Goal: Task Accomplishment & Management: Complete application form

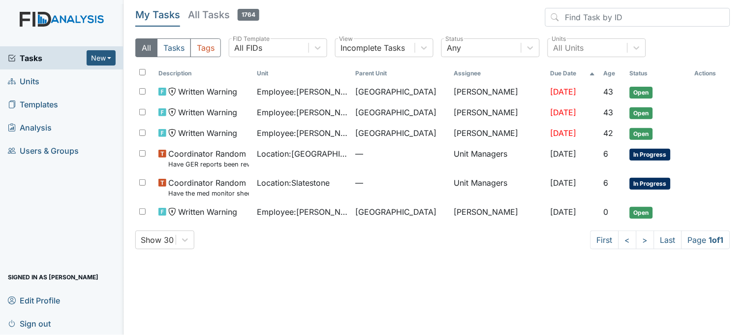
click at [55, 83] on link "Units" at bounding box center [62, 80] width 124 height 23
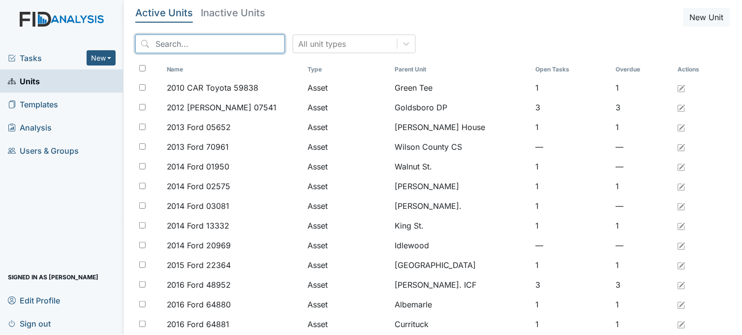
click at [195, 45] on input "search" at bounding box center [210, 43] width 150 height 19
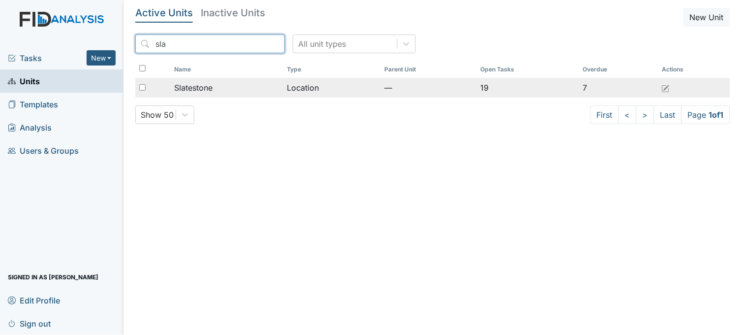
type input "sla"
click at [255, 91] on div "Slatestone" at bounding box center [226, 88] width 105 height 12
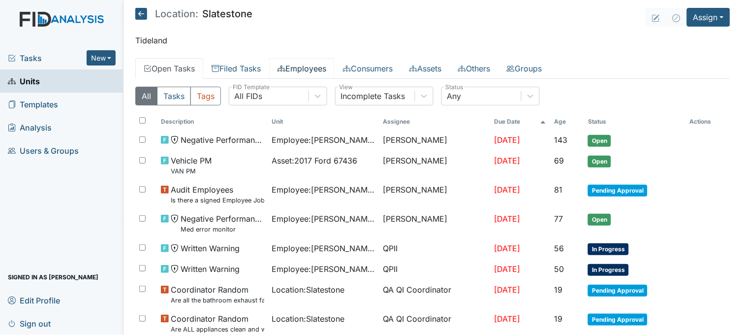
click at [302, 70] on link "Employees" at bounding box center [301, 68] width 65 height 21
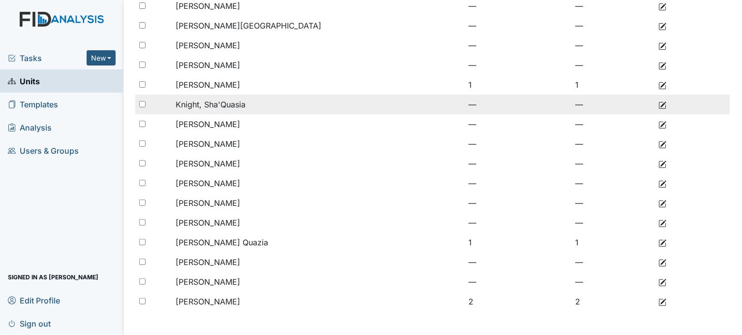
scroll to position [190, 0]
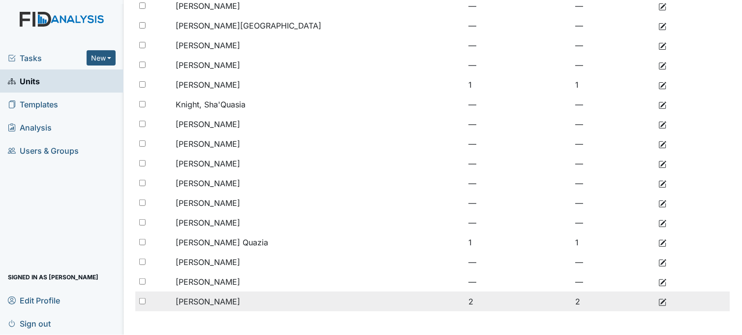
click at [222, 301] on span "Williams, Shanula" at bounding box center [208, 301] width 64 height 10
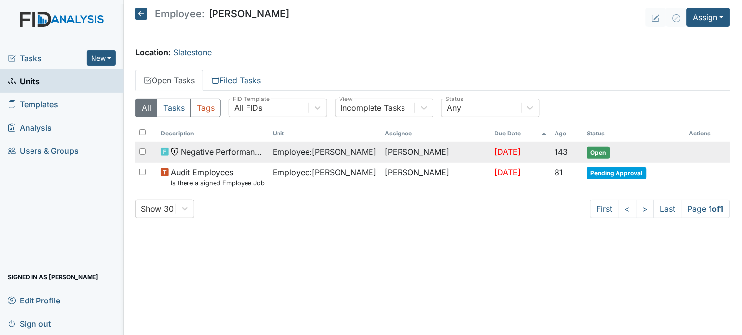
click at [319, 155] on span "Employee : [PERSON_NAME]" at bounding box center [325, 152] width 104 height 12
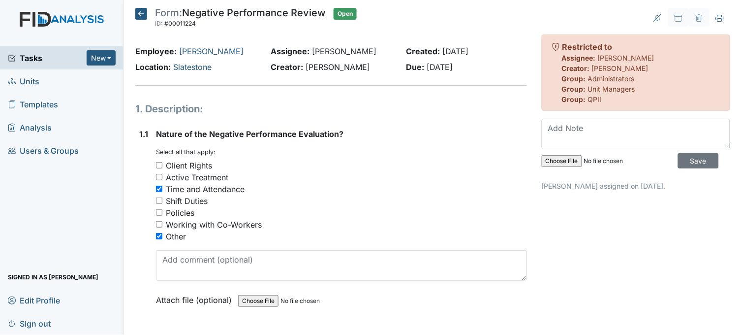
click at [140, 13] on icon at bounding box center [141, 14] width 12 height 12
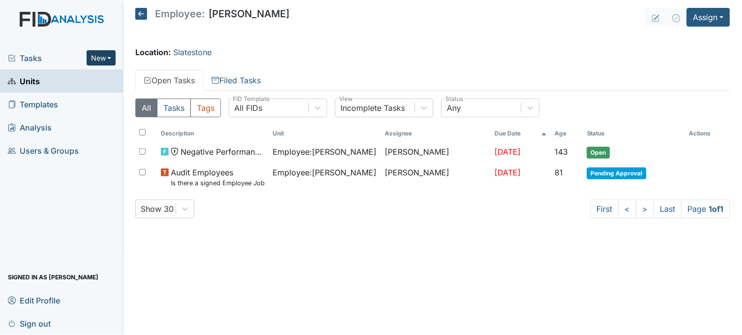
click at [105, 61] on button "New" at bounding box center [102, 57] width 30 height 15
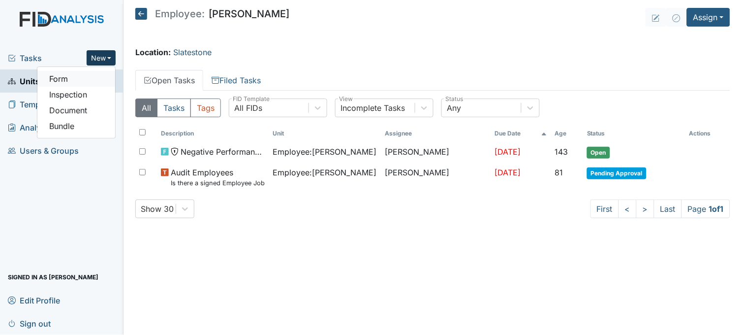
click at [71, 80] on link "Form" at bounding box center [76, 79] width 78 height 16
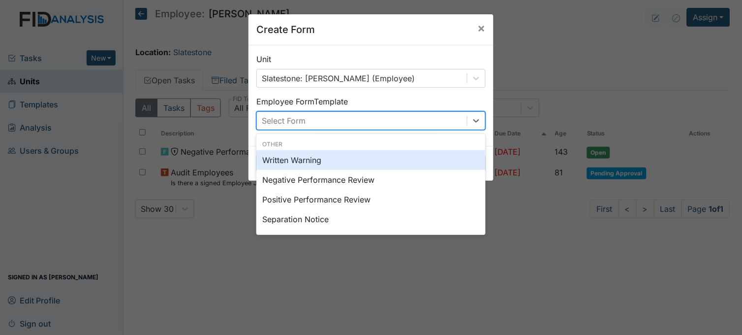
click at [266, 114] on div "Select Form" at bounding box center [362, 121] width 210 height 18
click at [288, 160] on div "Written Warning" at bounding box center [371, 160] width 229 height 20
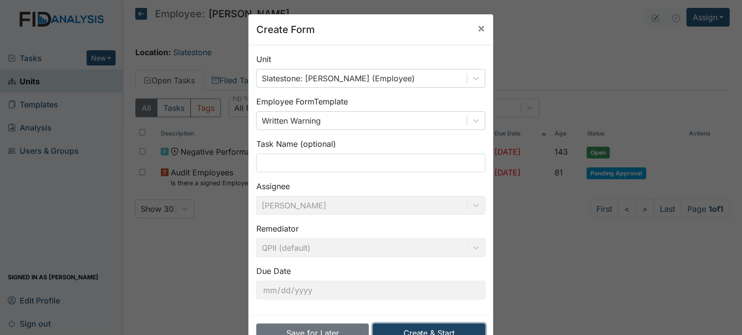
click at [401, 325] on button "Create & Start" at bounding box center [429, 332] width 113 height 19
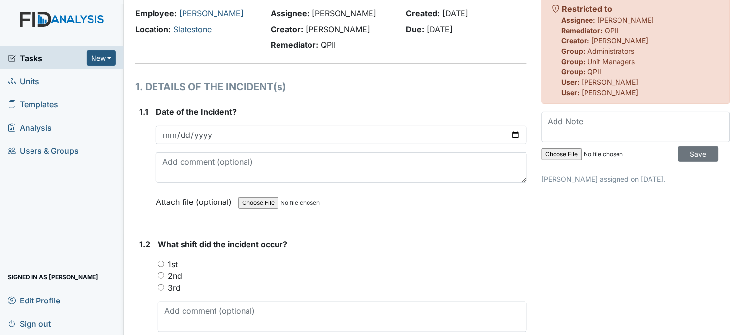
scroll to position [55, 0]
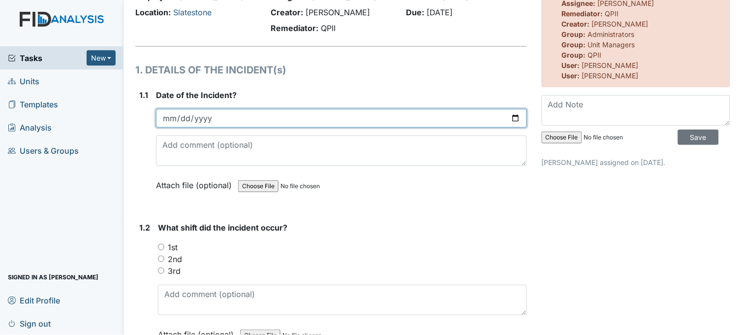
click at [512, 116] on input "date" at bounding box center [341, 118] width 371 height 19
click at [509, 115] on input "date" at bounding box center [341, 118] width 371 height 19
type input "2025-06-16"
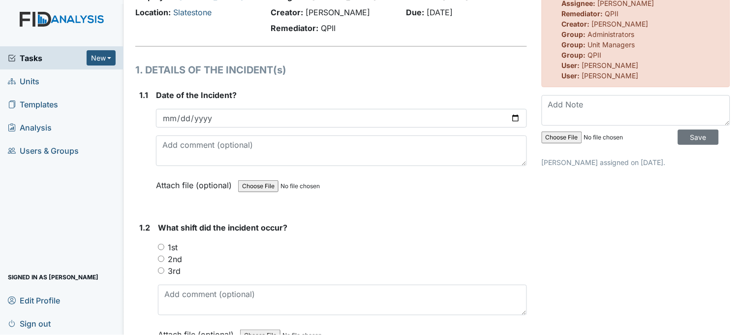
click at [422, 203] on form "Date of the Incident? 2025-06-16 Attach file (optional) You can upload .pdf, .t…" at bounding box center [341, 147] width 371 height 117
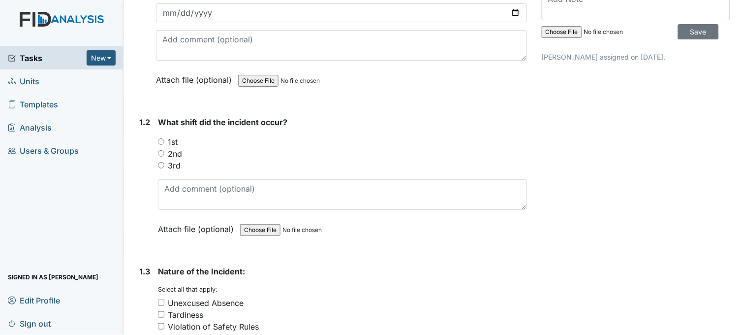
scroll to position [164, 0]
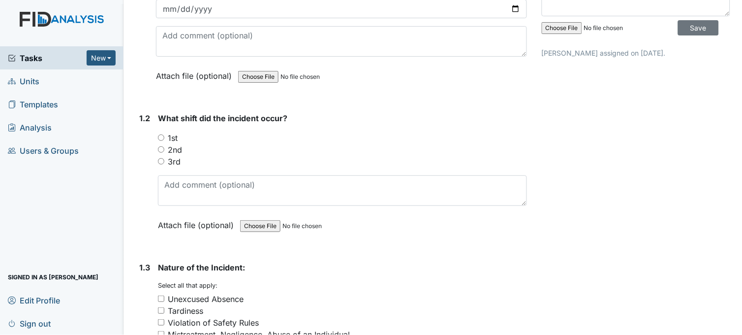
click at [163, 148] on input "2nd" at bounding box center [161, 149] width 6 height 6
radio input "true"
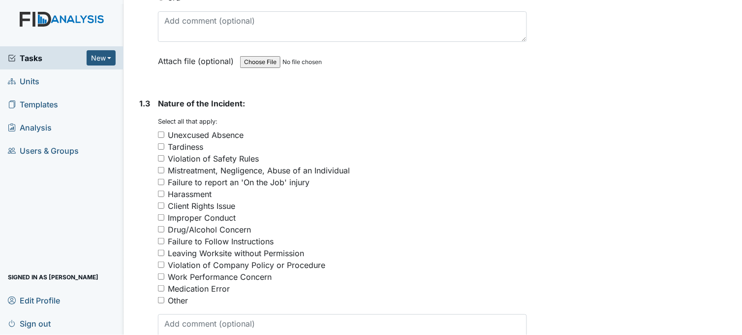
scroll to position [383, 0]
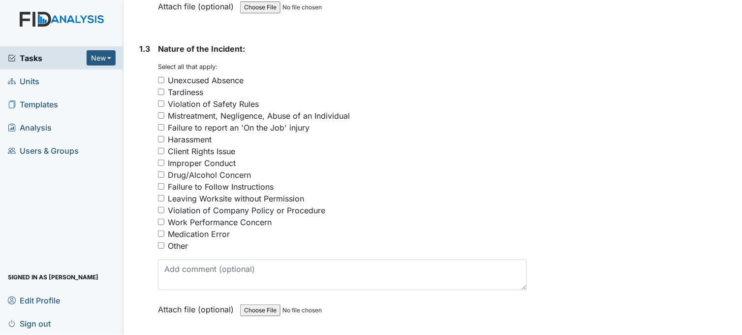
click at [161, 231] on input "Medication Error" at bounding box center [161, 233] width 6 height 6
checkbox input "true"
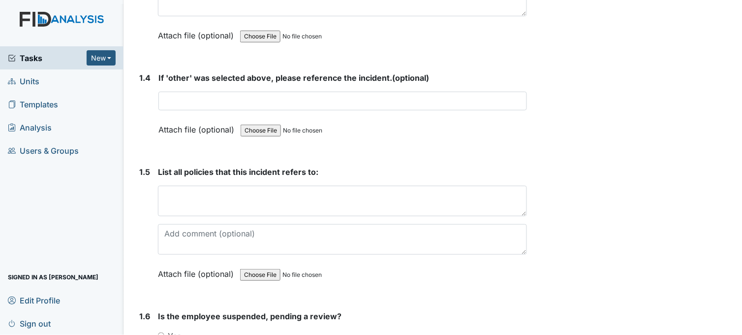
scroll to position [711, 0]
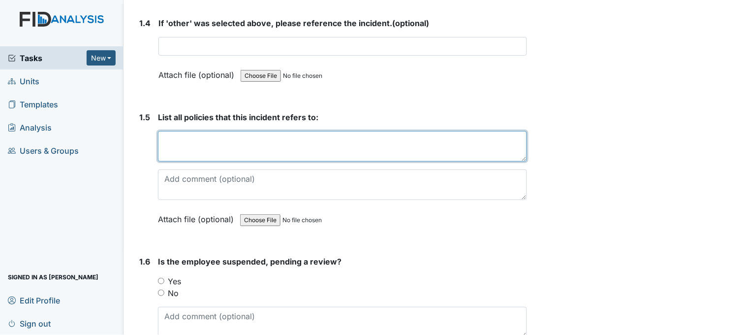
click at [231, 143] on textarea at bounding box center [342, 146] width 369 height 31
drag, startPoint x: 208, startPoint y: 137, endPoint x: 188, endPoint y: 140, distance: 20.4
click at [188, 140] on textarea "policy 1200" at bounding box center [342, 146] width 369 height 31
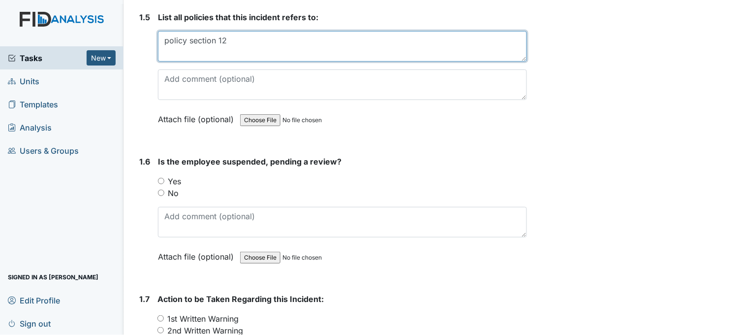
scroll to position [820, 0]
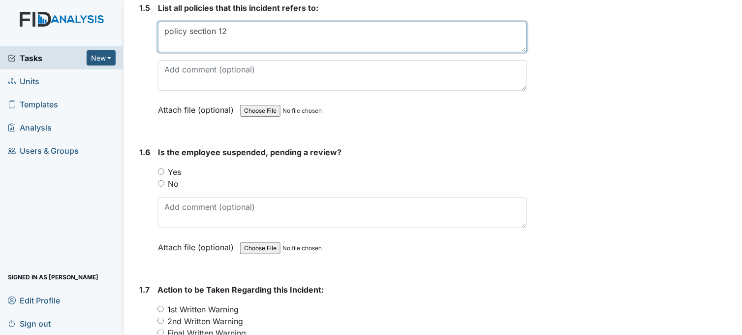
type textarea "policy section 12"
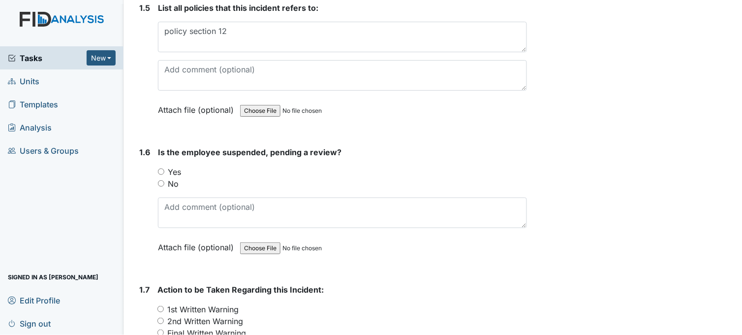
click at [160, 180] on input "No" at bounding box center [161, 183] width 6 height 6
radio input "true"
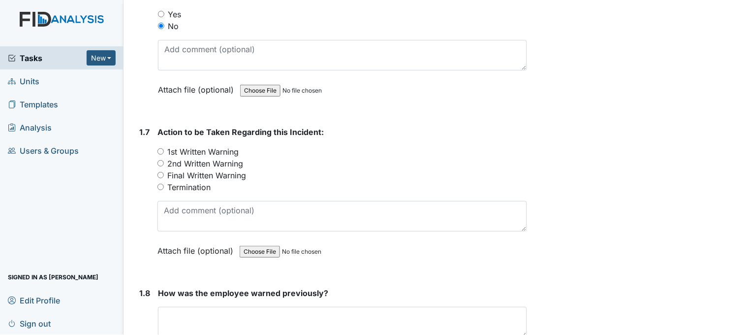
scroll to position [985, 0]
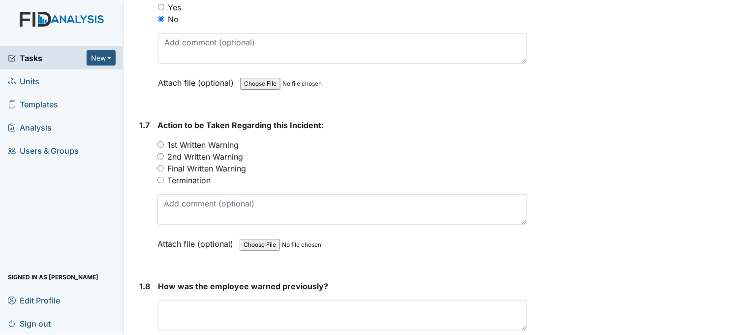
click at [161, 143] on input "1st Written Warning" at bounding box center [161, 144] width 6 height 6
radio input "true"
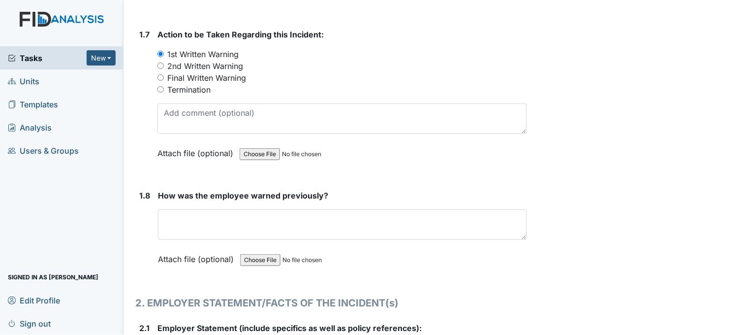
scroll to position [1149, 0]
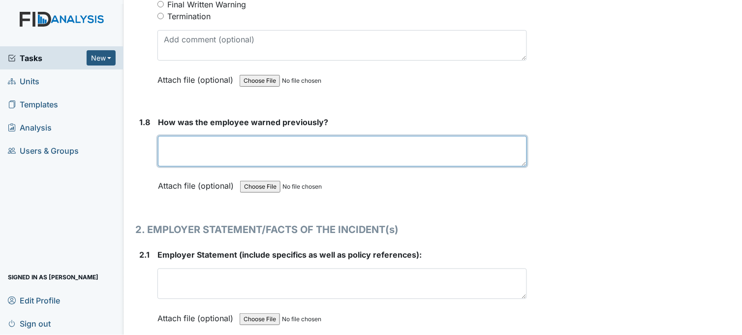
click at [252, 146] on textarea at bounding box center [342, 151] width 369 height 31
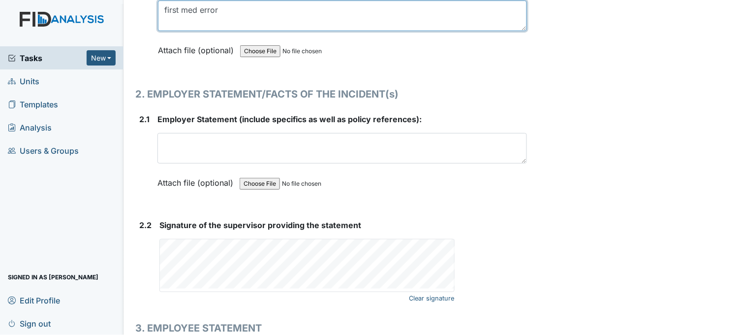
scroll to position [1313, 0]
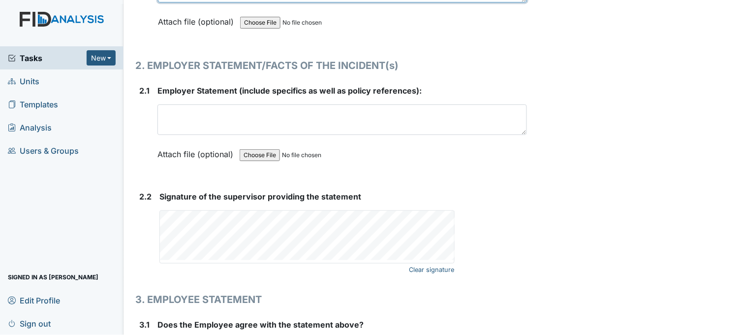
type textarea "first med error"
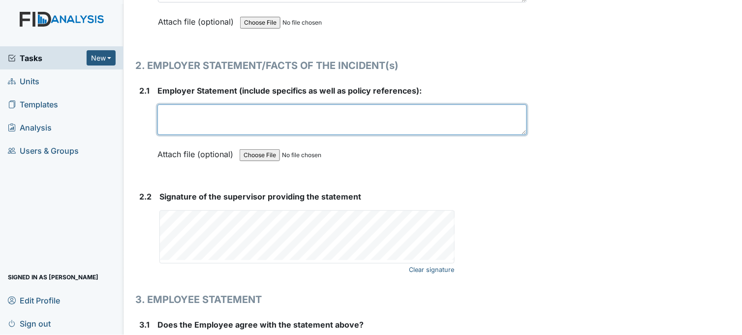
click at [255, 117] on textarea at bounding box center [343, 119] width 370 height 31
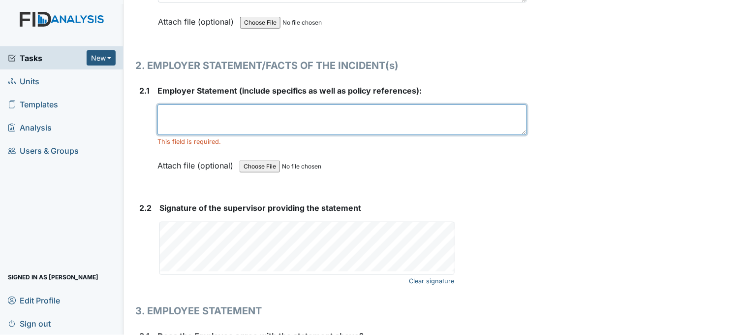
paste textarea "Risperidone 1mg was ordered three times daily but was not given at 8"
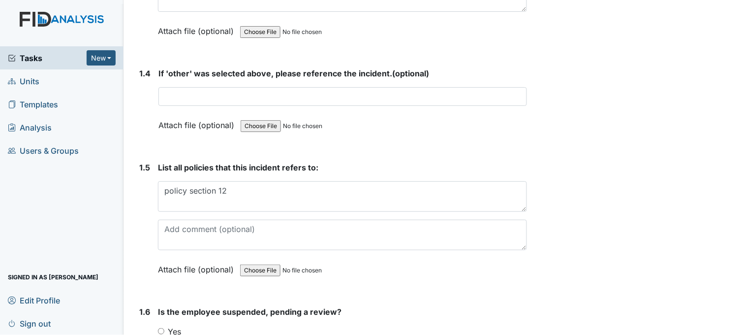
scroll to position [602, 0]
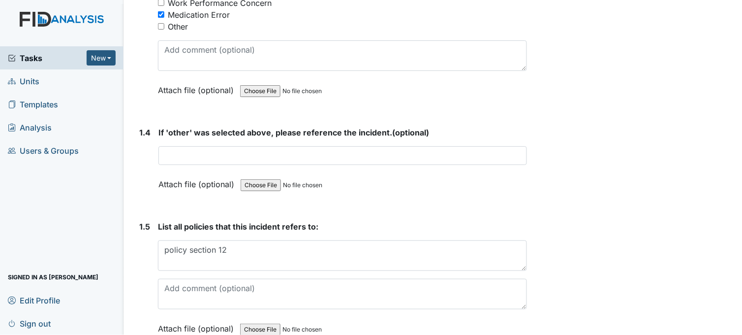
type textarea "Risperidone 1mg was ordered three times daily but was not given at 8pm."
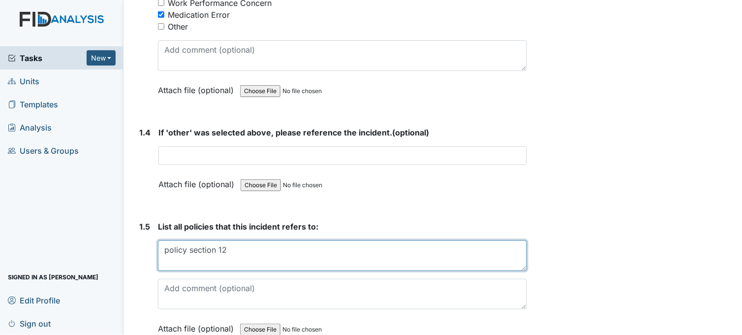
click at [236, 249] on textarea "policy section 12" at bounding box center [342, 255] width 369 height 31
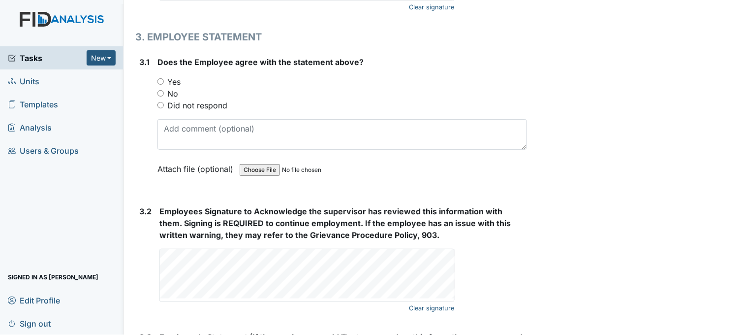
scroll to position [1736, 0]
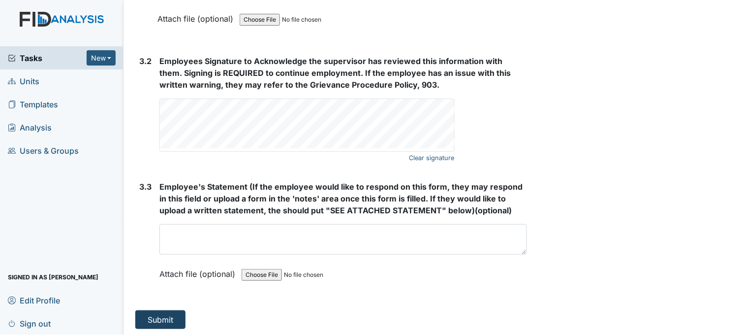
type textarea "policy 1202"
click at [150, 316] on button "Submit" at bounding box center [160, 319] width 50 height 19
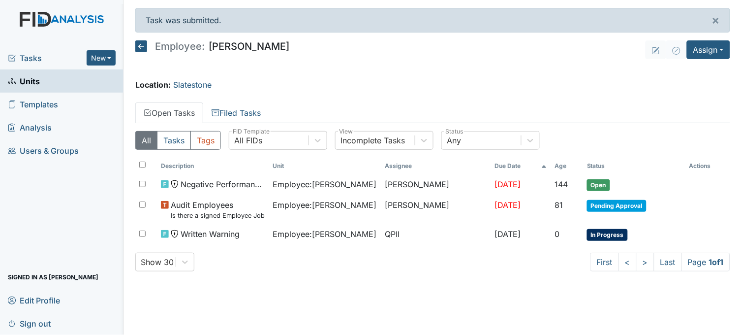
click at [140, 46] on icon at bounding box center [141, 46] width 12 height 12
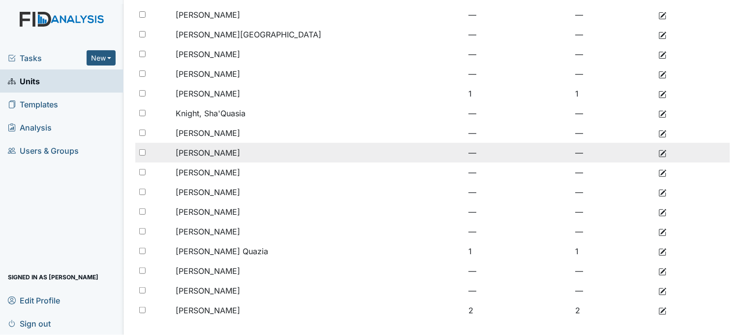
scroll to position [190, 0]
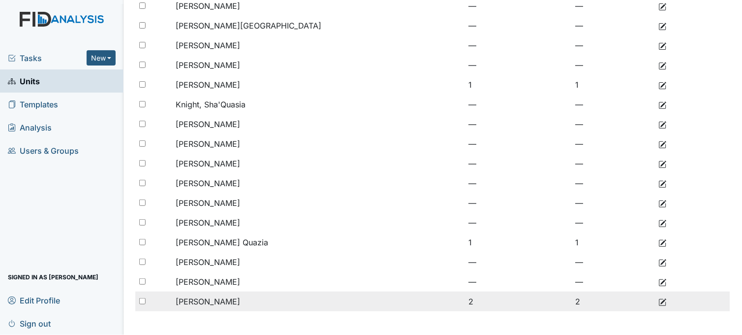
click at [223, 305] on span "[PERSON_NAME]" at bounding box center [208, 301] width 64 height 10
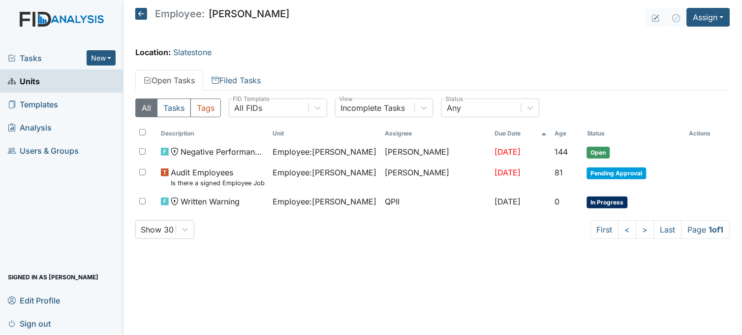
click at [142, 12] on icon at bounding box center [141, 14] width 12 height 12
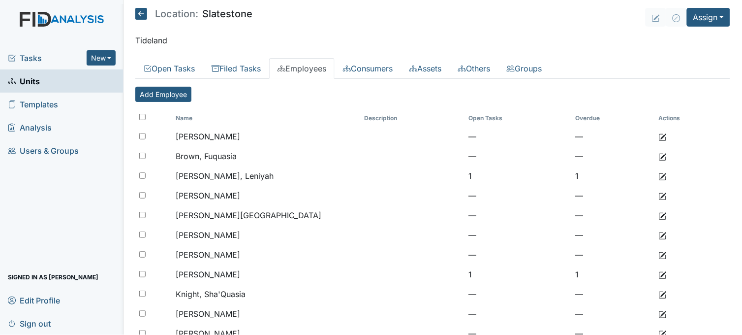
click at [74, 82] on link "Units" at bounding box center [62, 80] width 124 height 23
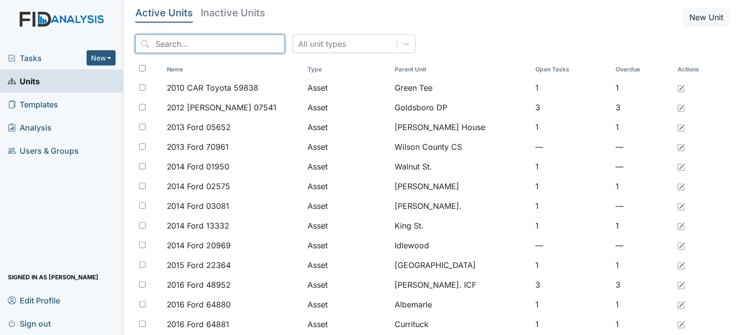
click at [214, 42] on input "search" at bounding box center [210, 43] width 150 height 19
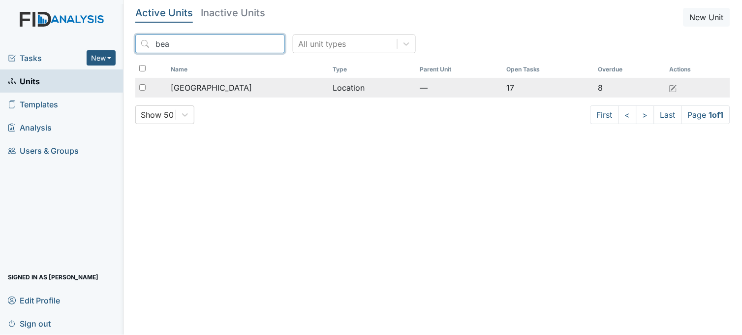
type input "bea"
click at [234, 88] on div "Beaufort Heights" at bounding box center [248, 88] width 154 height 12
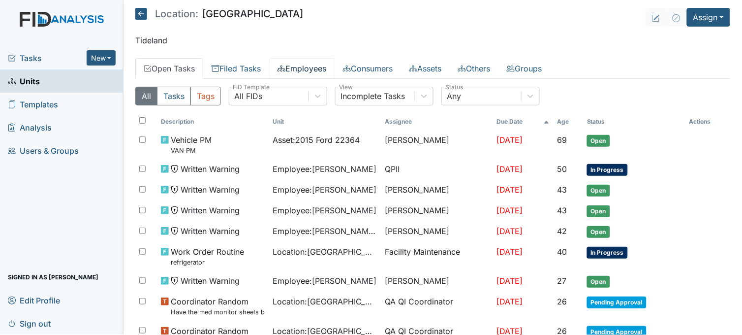
click at [298, 66] on link "Employees" at bounding box center [301, 68] width 65 height 21
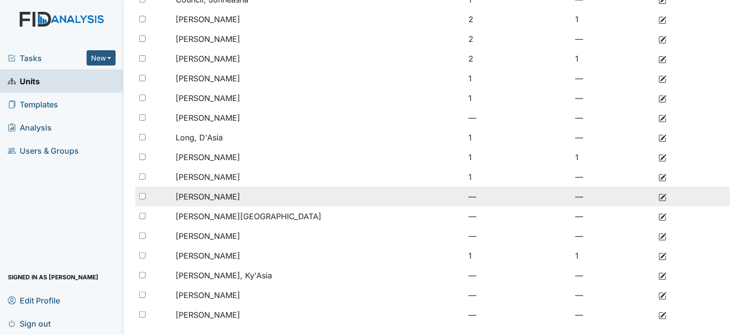
scroll to position [210, 0]
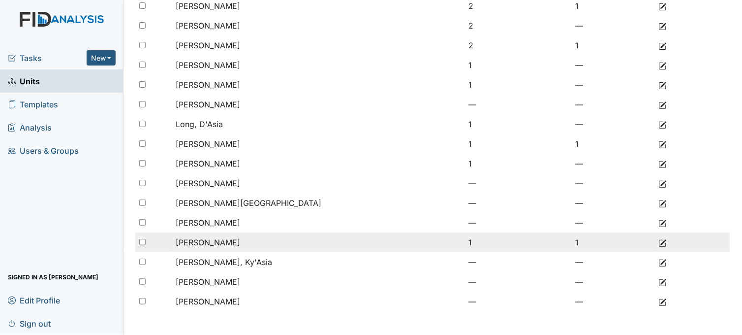
click at [227, 242] on span "[PERSON_NAME]" at bounding box center [208, 242] width 64 height 10
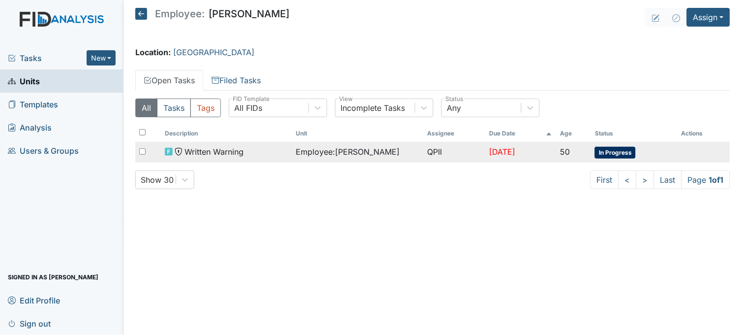
click at [321, 150] on span "Employee : Sessoms, Jolicia" at bounding box center [348, 152] width 104 height 12
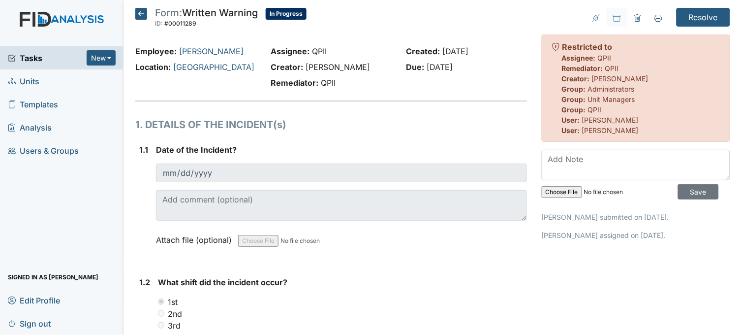
click at [136, 10] on icon at bounding box center [141, 14] width 12 height 12
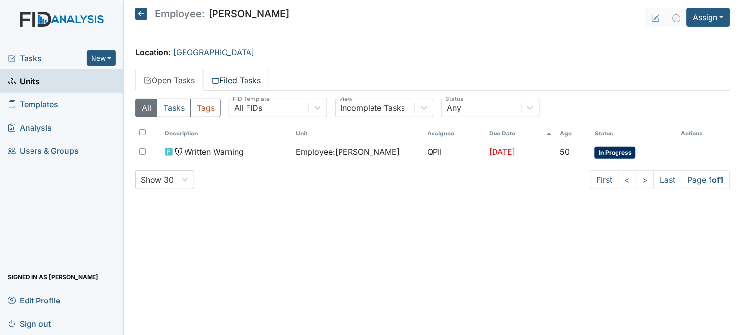
click at [253, 81] on link "Filed Tasks" at bounding box center [236, 80] width 66 height 21
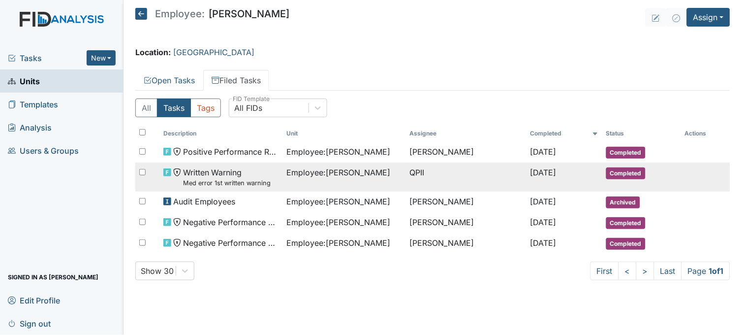
click at [357, 173] on span "Employee : Sessoms, Jolicia" at bounding box center [339, 172] width 104 height 12
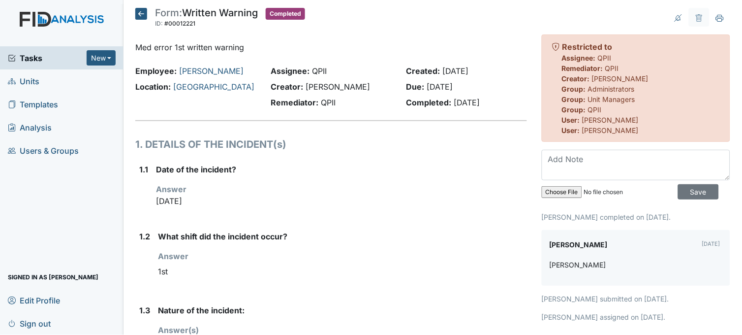
click at [64, 82] on link "Units" at bounding box center [62, 80] width 124 height 23
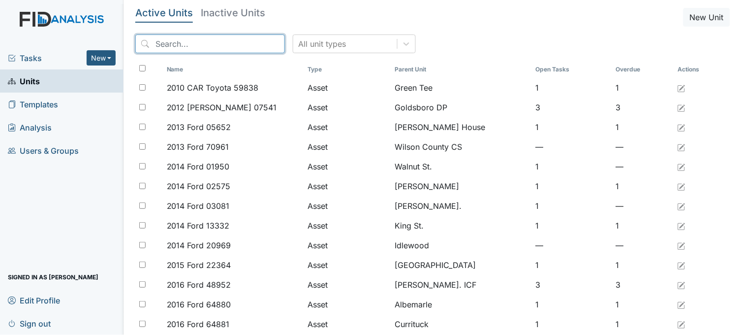
click at [185, 42] on input "search" at bounding box center [210, 43] width 150 height 19
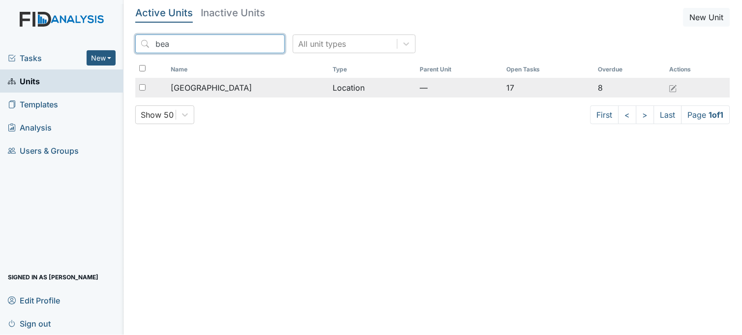
type input "bea"
click at [189, 80] on td "[GEOGRAPHIC_DATA]" at bounding box center [248, 88] width 162 height 20
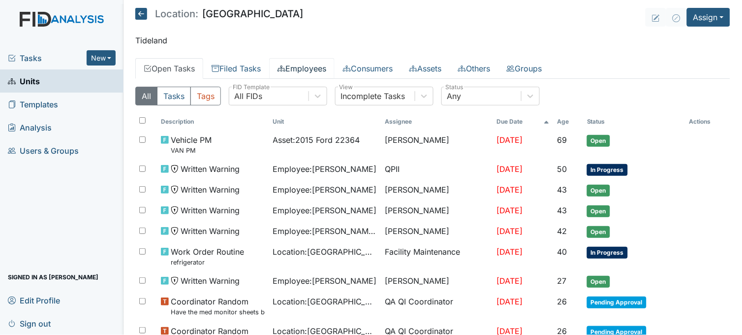
click at [321, 64] on link "Employees" at bounding box center [301, 68] width 65 height 21
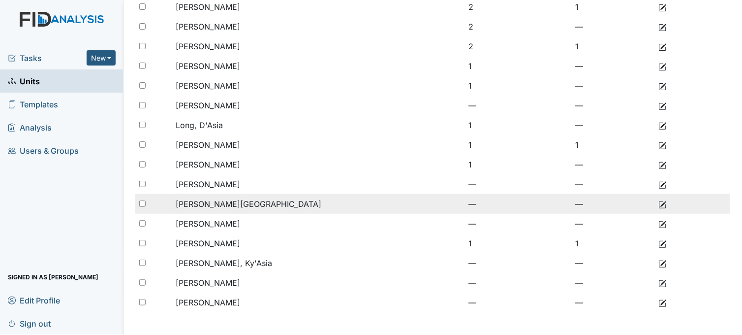
scroll to position [210, 0]
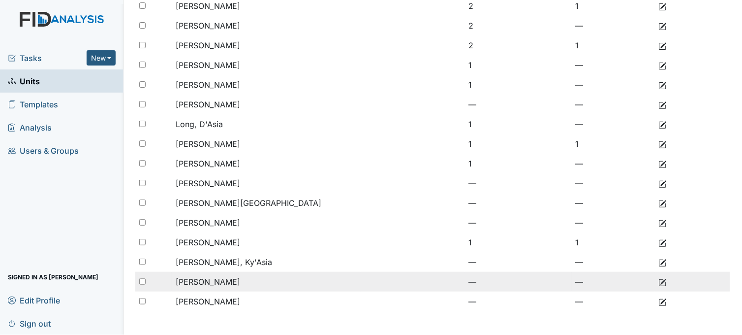
click at [231, 284] on td "Warren, Dolly" at bounding box center [266, 282] width 189 height 20
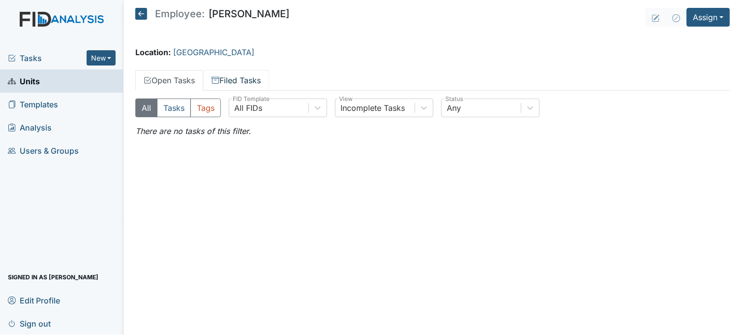
click at [251, 72] on link "Filed Tasks" at bounding box center [236, 80] width 66 height 21
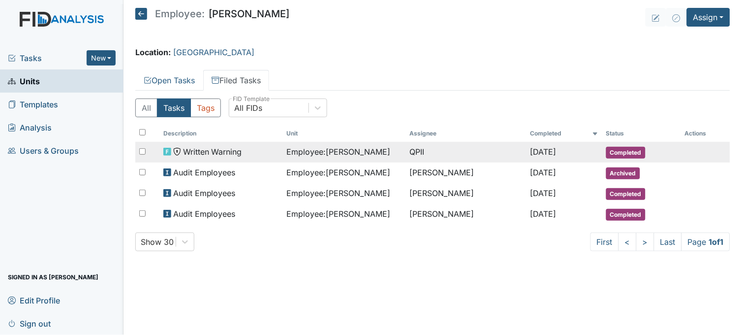
click at [335, 150] on span "Employee : Warren, Dolly" at bounding box center [339, 152] width 104 height 12
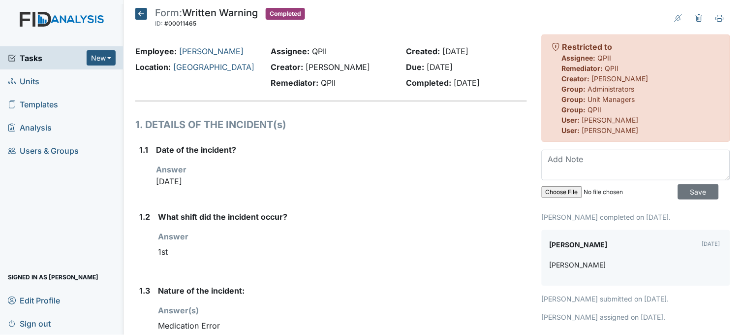
click at [78, 81] on link "Units" at bounding box center [62, 80] width 124 height 23
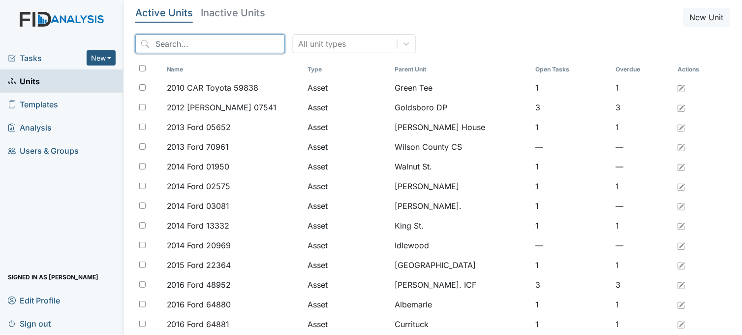
click at [190, 46] on input "search" at bounding box center [210, 43] width 150 height 19
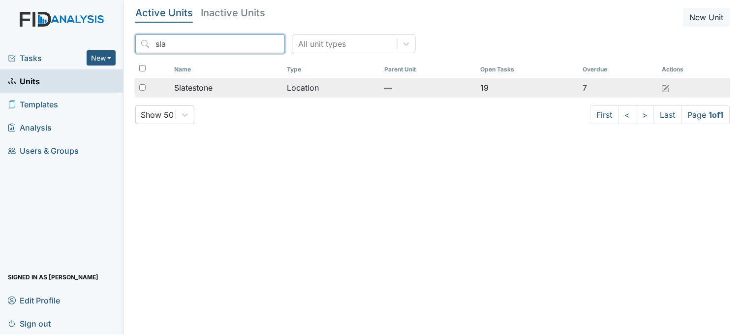
type input "sla"
click at [228, 85] on div "Slatestone" at bounding box center [226, 88] width 105 height 12
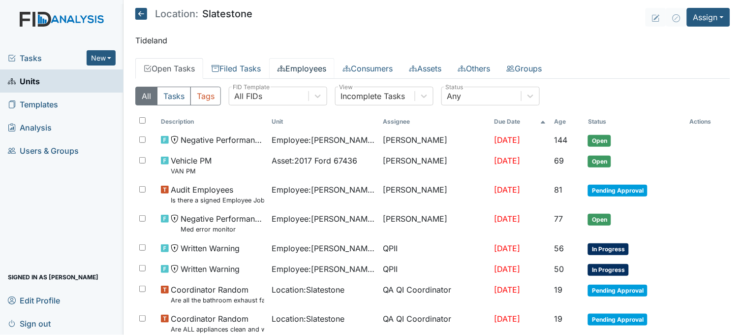
click at [306, 70] on link "Employees" at bounding box center [301, 68] width 65 height 21
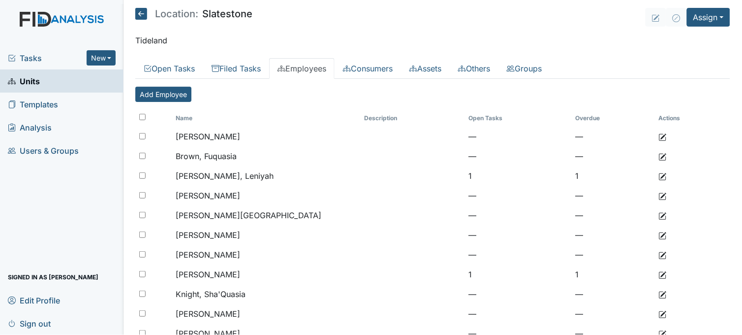
scroll to position [190, 0]
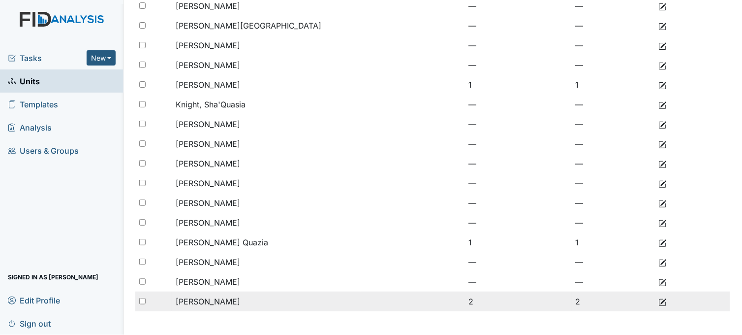
click at [218, 298] on span "[PERSON_NAME]" at bounding box center [208, 301] width 64 height 10
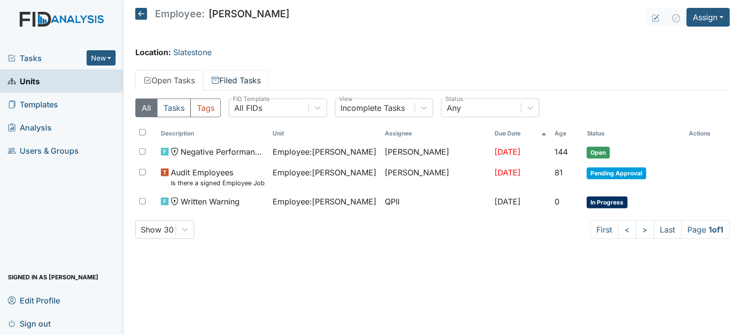
click at [249, 71] on link "Filed Tasks" at bounding box center [236, 80] width 66 height 21
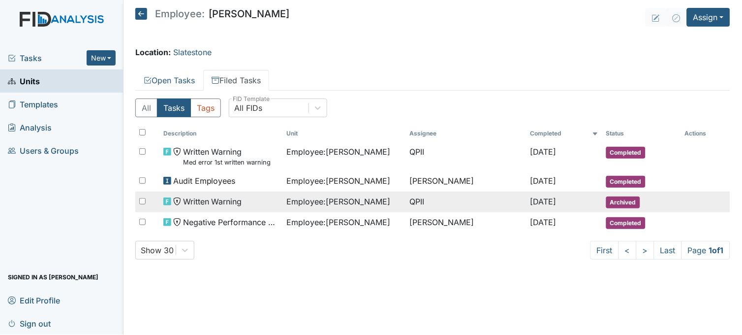
click at [311, 200] on span "Employee : Williams, Shanula" at bounding box center [339, 201] width 104 height 12
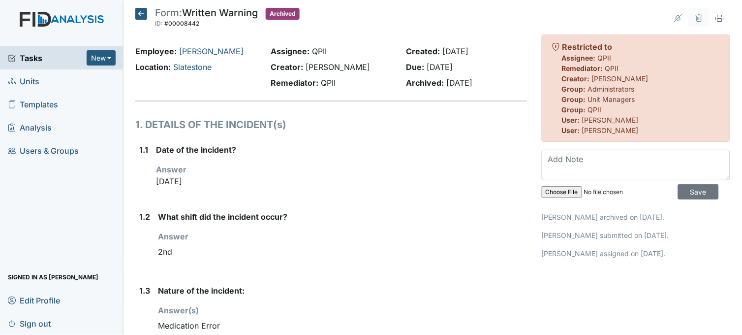
click at [141, 12] on icon at bounding box center [141, 14] width 12 height 12
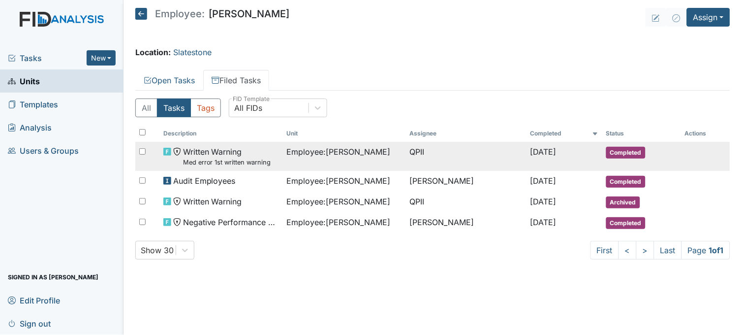
click at [338, 151] on span "Employee : Williams, Shanula" at bounding box center [339, 152] width 104 height 12
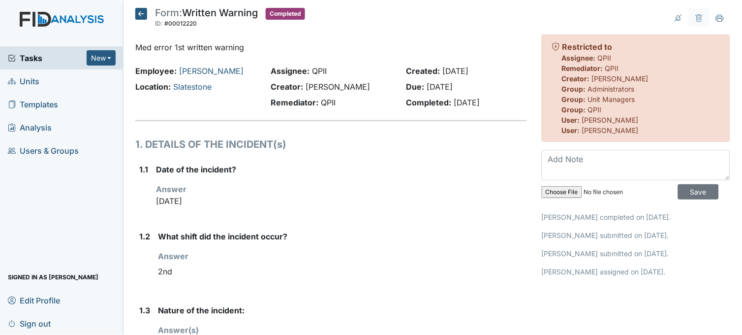
click at [142, 12] on icon at bounding box center [141, 14] width 12 height 12
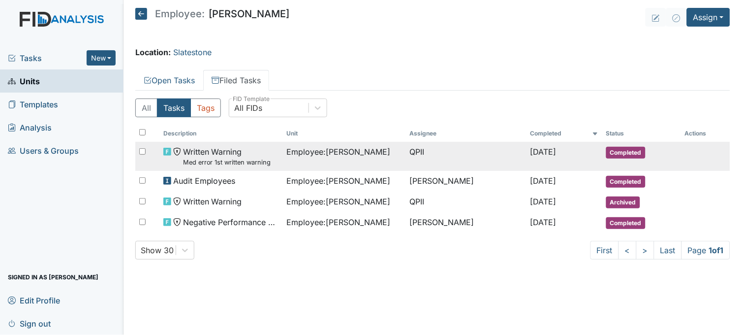
click at [326, 153] on span "Employee : [PERSON_NAME]" at bounding box center [339, 152] width 104 height 12
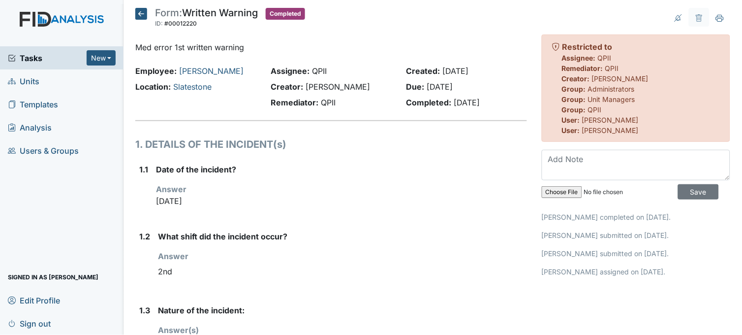
click at [143, 12] on icon at bounding box center [141, 14] width 12 height 12
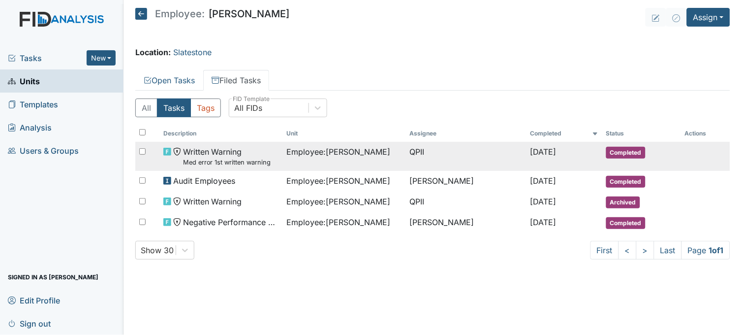
click at [310, 149] on span "Employee : [PERSON_NAME]" at bounding box center [339, 152] width 104 height 12
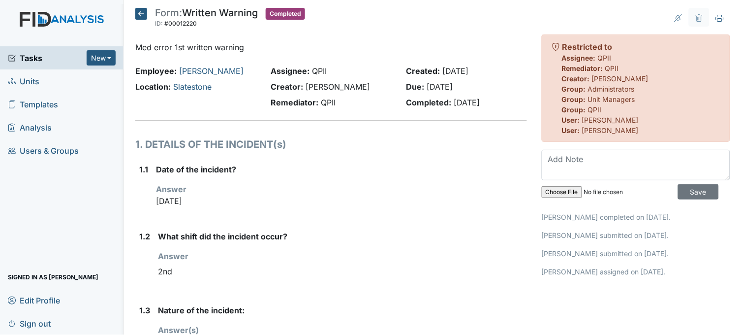
click at [139, 14] on icon at bounding box center [141, 14] width 12 height 12
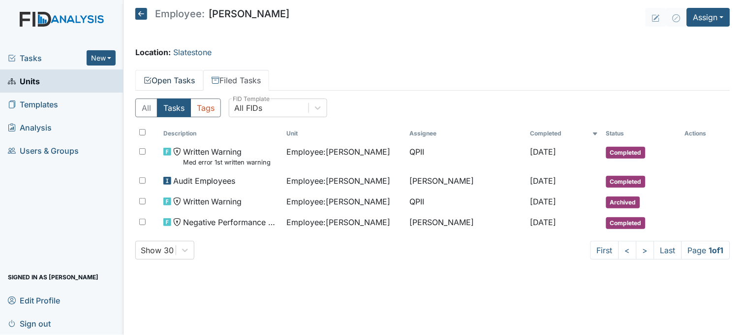
click at [185, 72] on link "Open Tasks" at bounding box center [169, 80] width 68 height 21
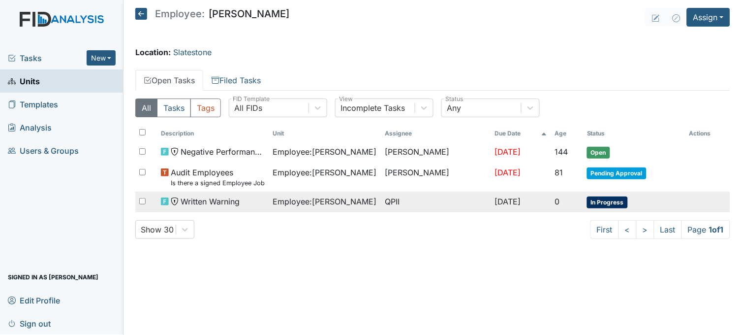
click at [338, 207] on span "Employee : Williams, Shanula" at bounding box center [325, 201] width 104 height 12
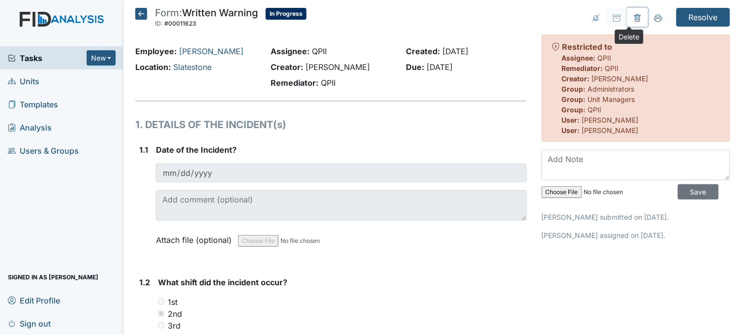
click at [634, 14] on icon at bounding box center [638, 18] width 8 height 8
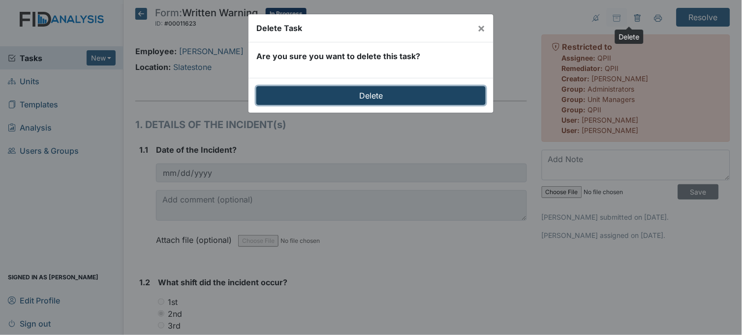
click at [400, 91] on input "Delete" at bounding box center [371, 95] width 229 height 19
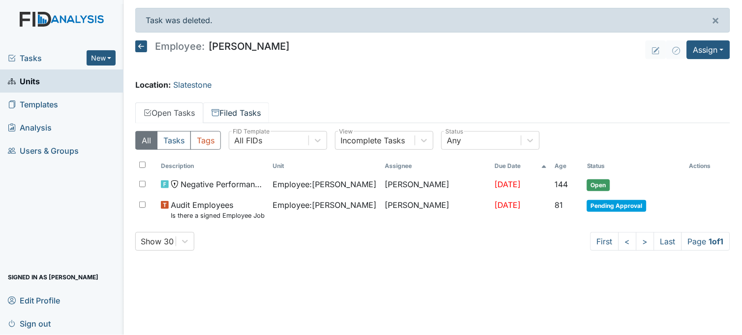
click at [241, 114] on link "Filed Tasks" at bounding box center [236, 112] width 66 height 21
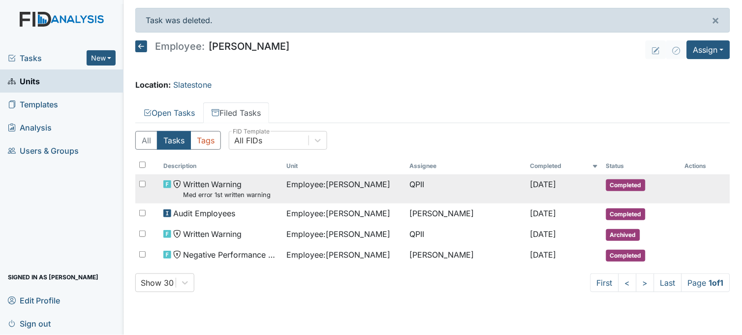
click at [326, 189] on span "Employee : Williams, Shanula" at bounding box center [339, 184] width 104 height 12
